Goal: Task Accomplishment & Management: Manage account settings

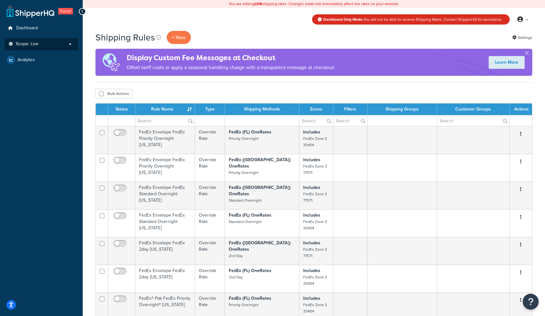
click at [63, 46] on p "Scope: Live" at bounding box center [41, 43] width 67 height 5
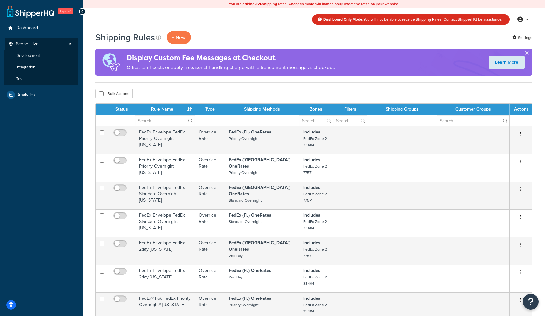
click at [367, 20] on span "Dashboard Only Mode. You will not be able to receive Shipping Rates. Contact Sh…" at bounding box center [412, 20] width 179 height 6
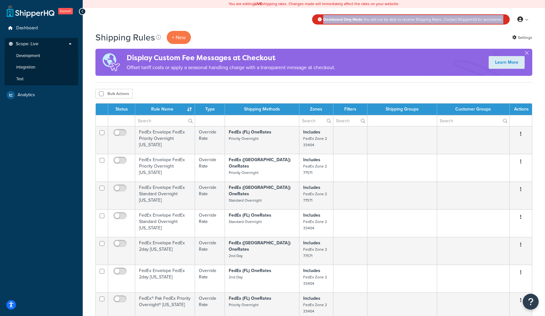
click at [367, 20] on span "Dashboard Only Mode. You will not be able to receive Shipping Rates. Contact Sh…" at bounding box center [412, 20] width 179 height 6
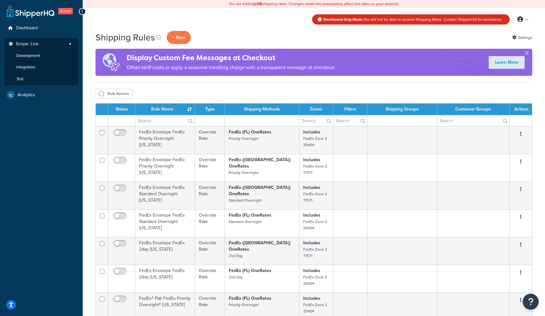
click at [389, 34] on div "Shipping Rules + New Settings" at bounding box center [314, 37] width 437 height 13
click at [27, 29] on span "Dashboard" at bounding box center [27, 27] width 22 height 5
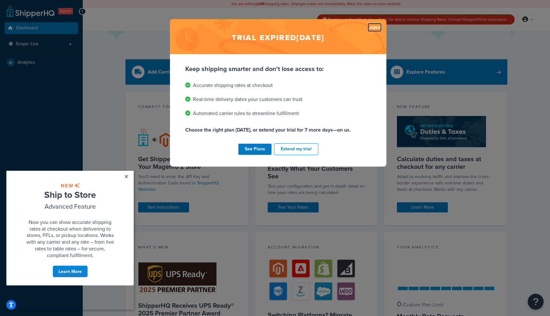
click at [375, 29] on link "Logout" at bounding box center [375, 27] width 14 height 9
